Goal: Task Accomplishment & Management: Use online tool/utility

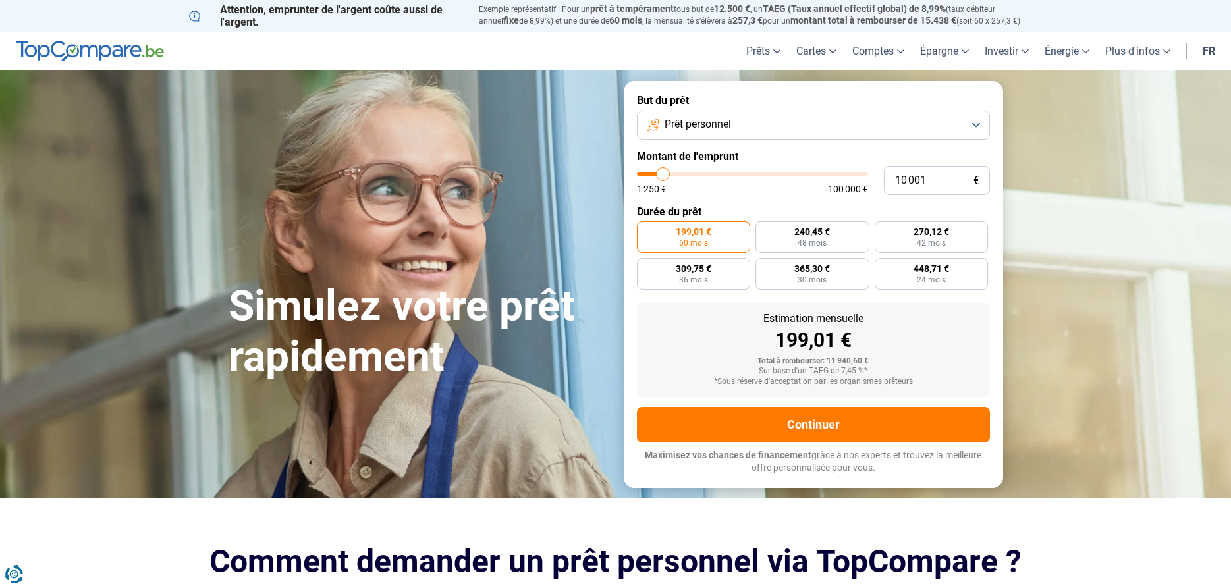
click at [763, 120] on button "Prêt personnel" at bounding box center [813, 125] width 353 height 29
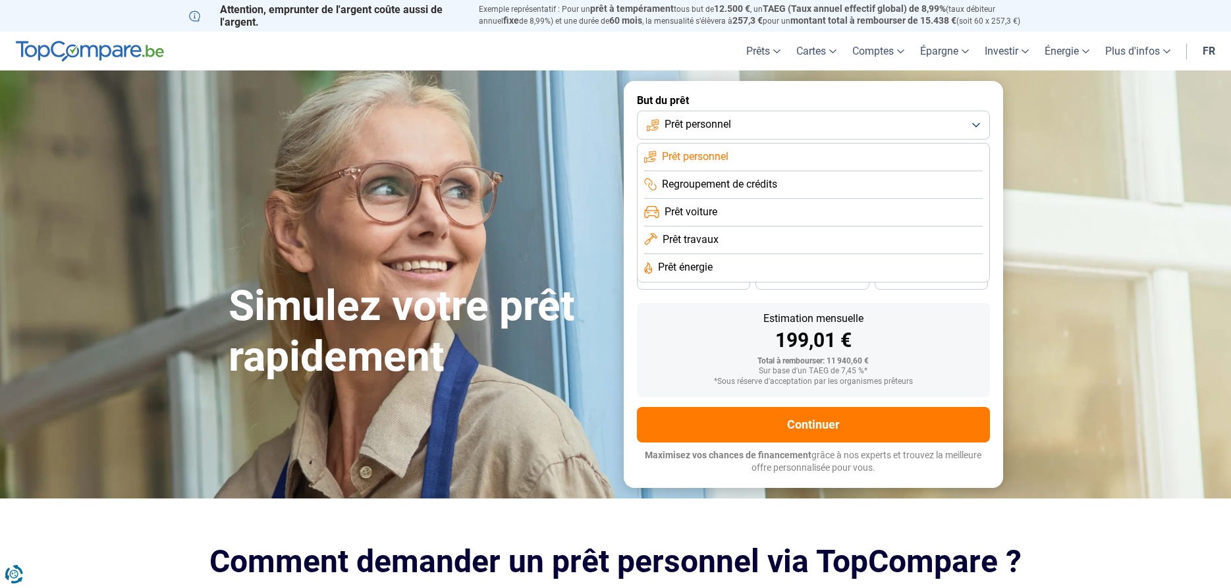
click at [717, 210] on span "Prêt voiture" at bounding box center [691, 212] width 53 height 14
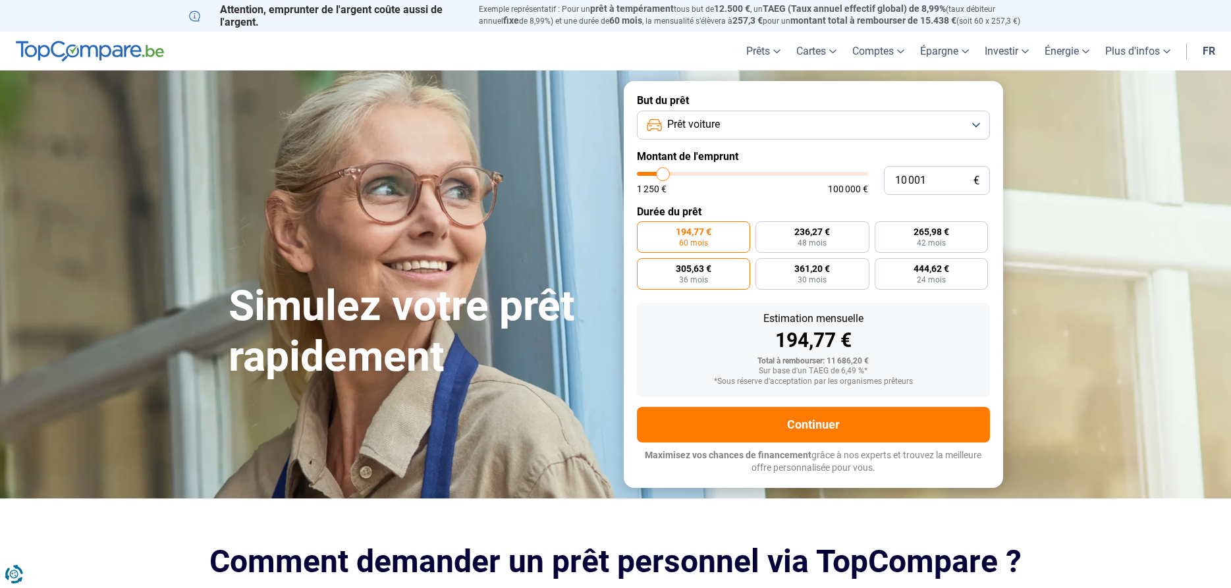
click at [693, 283] on span "36 mois" at bounding box center [693, 280] width 29 height 8
click at [646, 267] on input "305,63 € 36 mois" at bounding box center [641, 262] width 9 height 9
radio input "true"
drag, startPoint x: 932, startPoint y: 185, endPoint x: 863, endPoint y: 188, distance: 69.2
click at [884, 188] on input "10 001" at bounding box center [937, 180] width 106 height 29
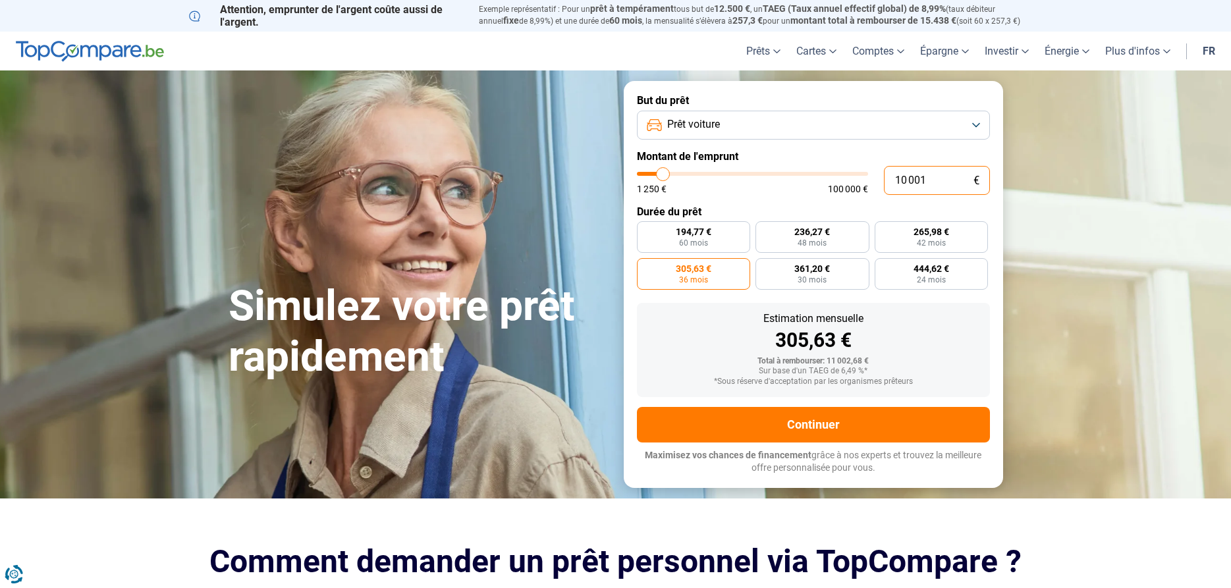
type input "2"
type input "1250"
type input "25"
type input "1250"
type input "250"
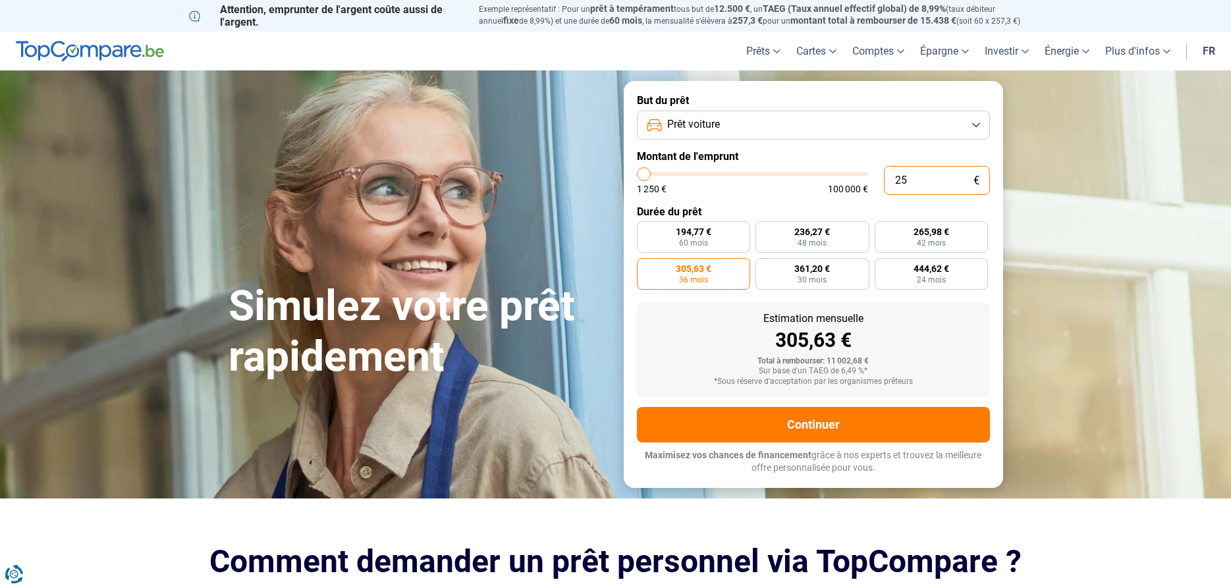
type input "1250"
type input "2 500"
type input "2500"
type input "25 000"
type input "25000"
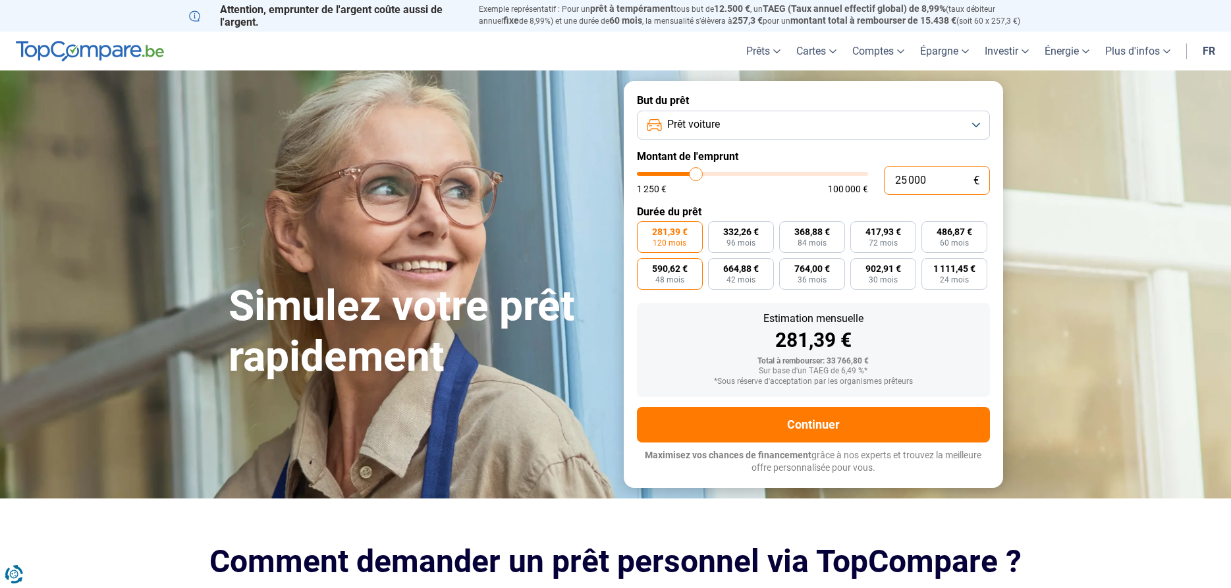
type input "25 000"
click at [654, 275] on label "590,62 € 48 mois" at bounding box center [670, 274] width 66 height 32
click at [646, 267] on input "590,62 € 48 mois" at bounding box center [641, 262] width 9 height 9
radio input "true"
click at [735, 276] on span "42 mois" at bounding box center [741, 280] width 29 height 8
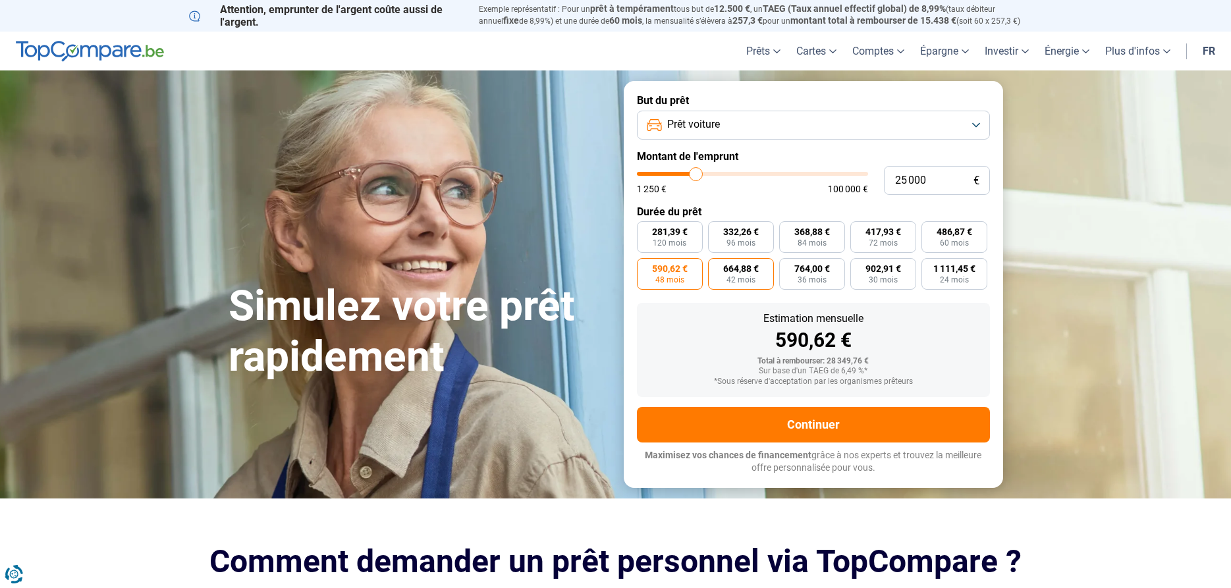
click at [717, 267] on input "664,88 € 42 mois" at bounding box center [712, 262] width 9 height 9
radio input "true"
click at [679, 276] on span "48 mois" at bounding box center [669, 280] width 29 height 8
click at [646, 267] on input "590,62 € 48 mois" at bounding box center [641, 262] width 9 height 9
radio input "true"
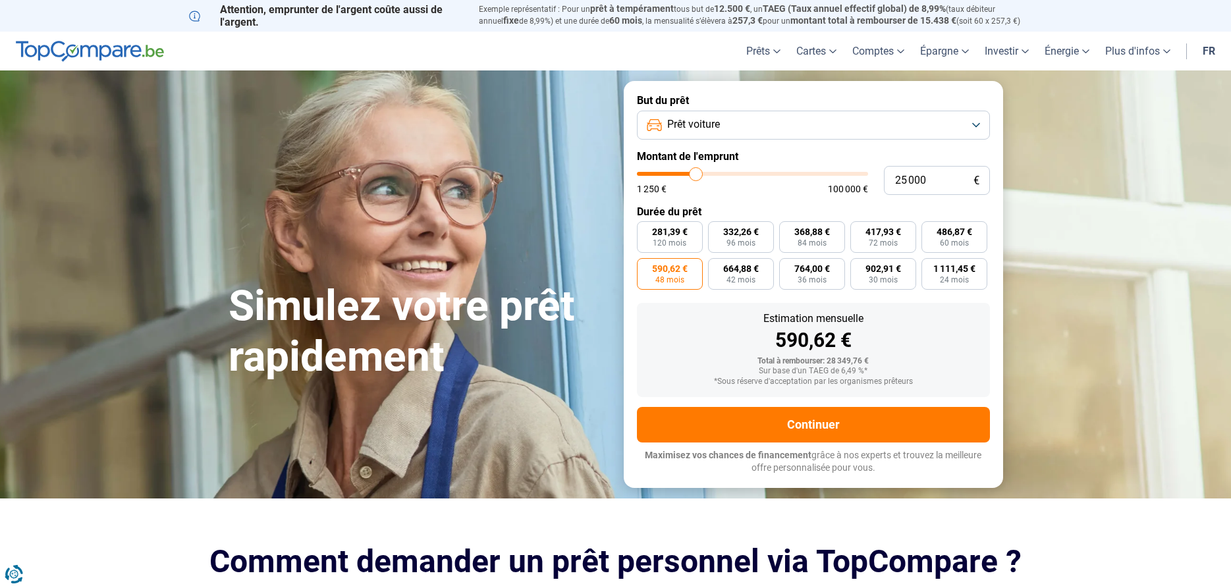
click at [959, 138] on button "Prêt voiture" at bounding box center [813, 125] width 353 height 29
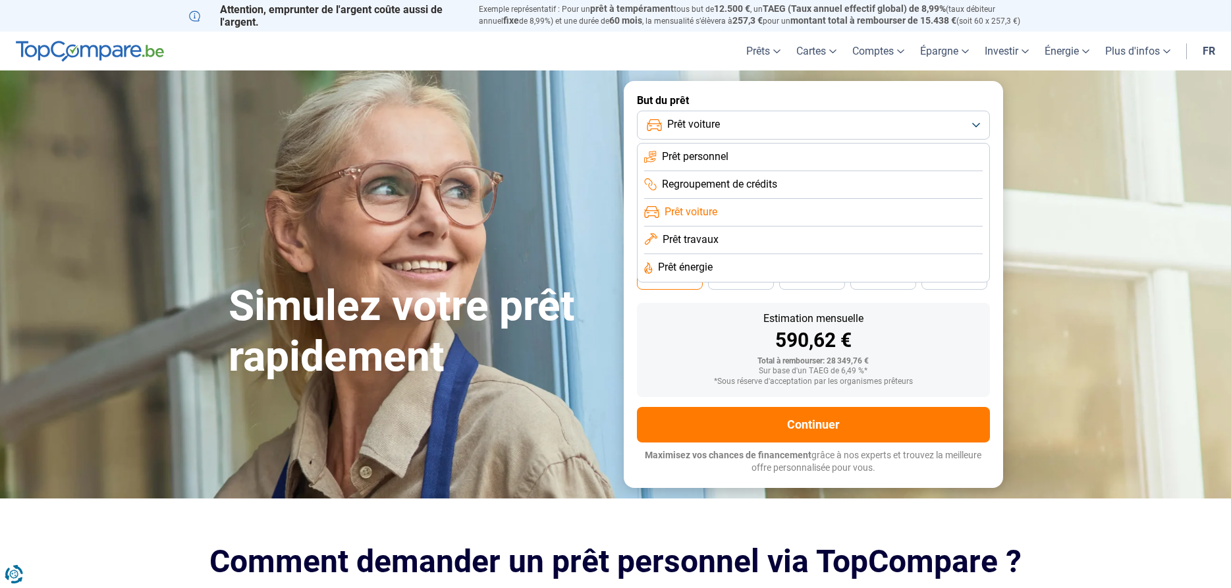
click at [701, 153] on span "Prêt personnel" at bounding box center [695, 157] width 67 height 14
